Goal: Task Accomplishment & Management: Use online tool/utility

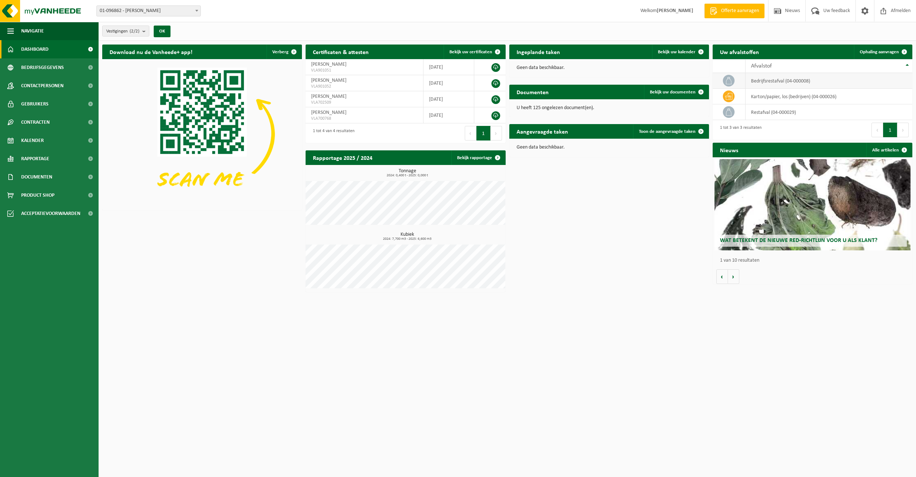
click at [779, 80] on td "bedrijfsrestafval (04-000008)" at bounding box center [829, 81] width 167 height 16
click at [877, 50] on span "Ophaling aanvragen" at bounding box center [879, 52] width 39 height 5
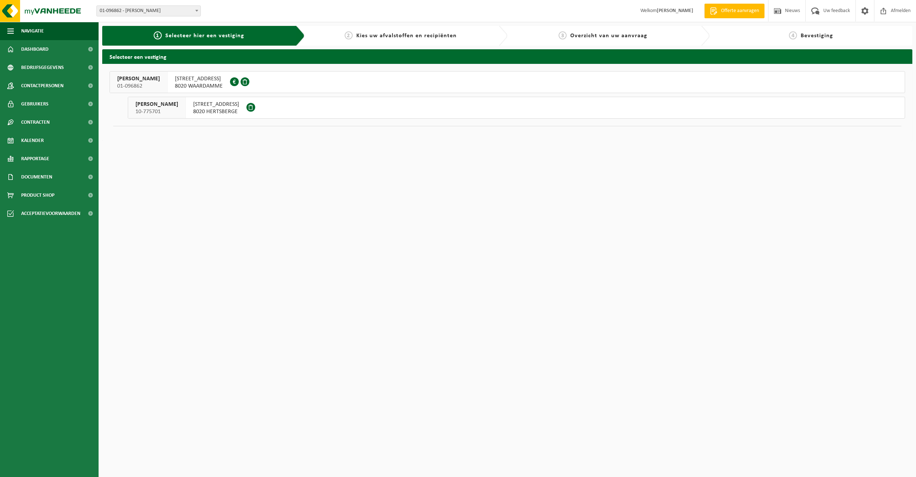
click at [239, 109] on span "8020 HERTSBERGE" at bounding box center [216, 111] width 46 height 7
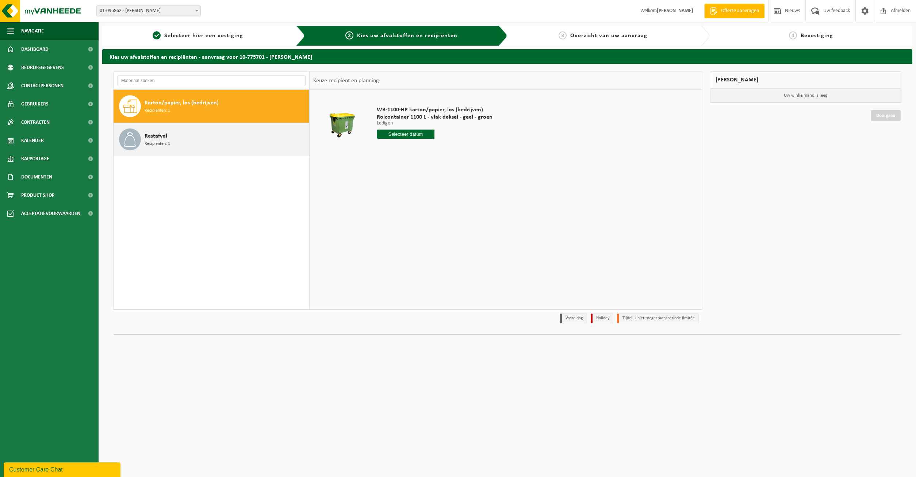
click at [186, 136] on div "Restafval Recipiënten: 1" at bounding box center [226, 140] width 162 height 22
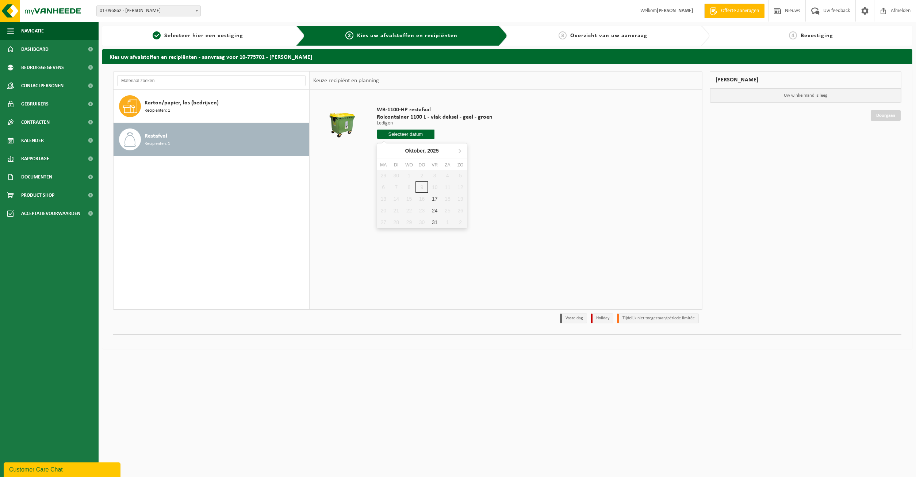
click at [388, 136] on input "text" at bounding box center [406, 134] width 58 height 9
click at [414, 132] on input "text" at bounding box center [406, 134] width 58 height 9
click at [434, 199] on div "17" at bounding box center [434, 199] width 13 height 12
type input "Van 2025-10-17"
click at [394, 157] on button "In winkelmand" at bounding box center [398, 162] width 40 height 12
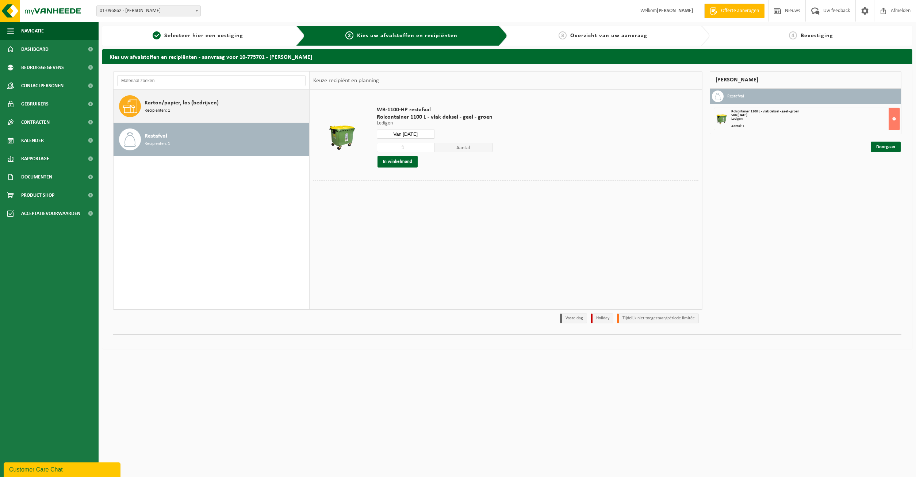
click at [203, 106] on span "Karton/papier, los (bedrijven)" at bounding box center [182, 103] width 74 height 9
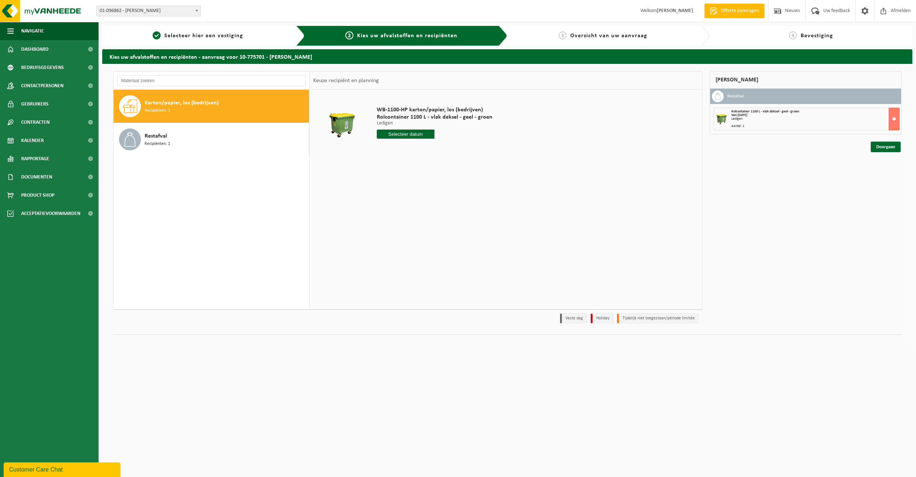
click at [402, 127] on div "WB-1100-HP karton/papier, los (bedrijven) Rolcontainer 1100 L - vlak deksel - g…" at bounding box center [434, 124] width 123 height 51
click at [403, 129] on div "WB-1100-HP karton/papier, los (bedrijven) Rolcontainer 1100 L - vlak deksel - g…" at bounding box center [434, 124] width 123 height 51
click at [403, 127] on div "WB-1100-HP karton/papier, los (bedrijven) Rolcontainer 1100 L - vlak deksel - g…" at bounding box center [434, 124] width 123 height 51
click at [406, 133] on input "text" at bounding box center [406, 134] width 58 height 9
click at [386, 198] on div "13" at bounding box center [383, 199] width 13 height 12
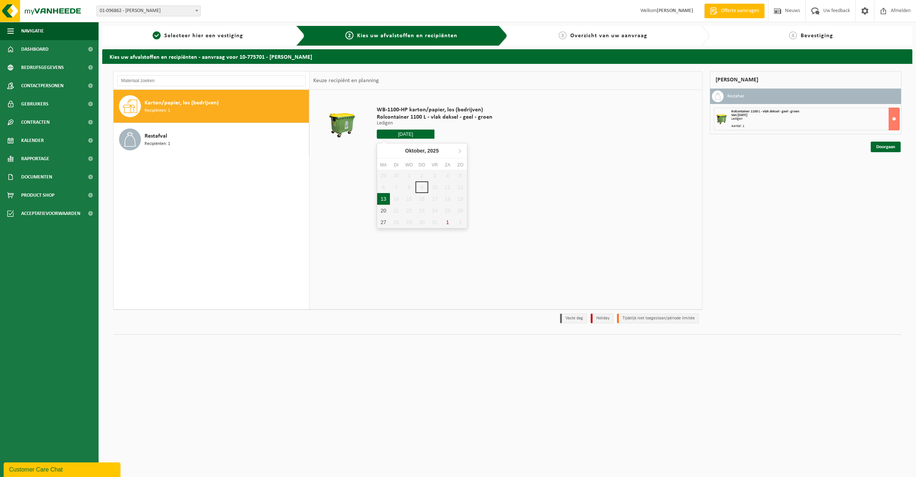
type input "Van 2025-10-13"
click at [395, 160] on button "In winkelmand" at bounding box center [398, 162] width 40 height 12
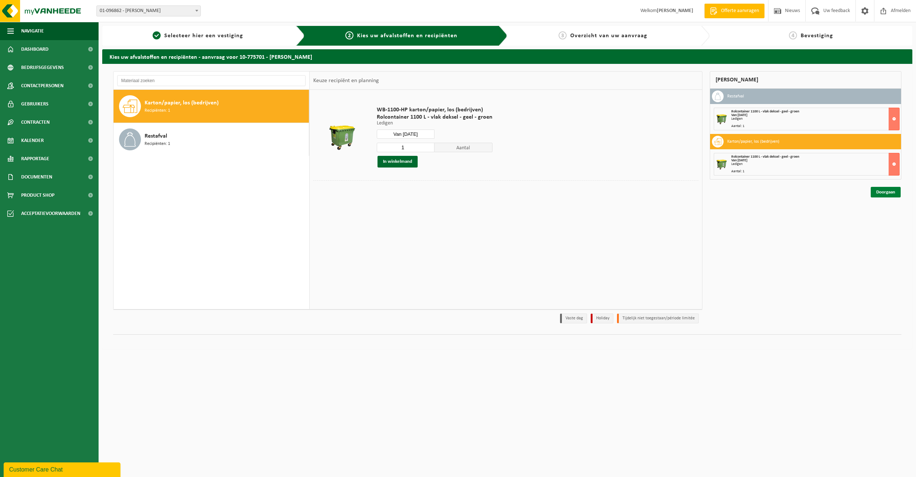
click at [882, 191] on link "Doorgaan" at bounding box center [886, 192] width 30 height 11
